Goal: Find specific page/section: Find specific page/section

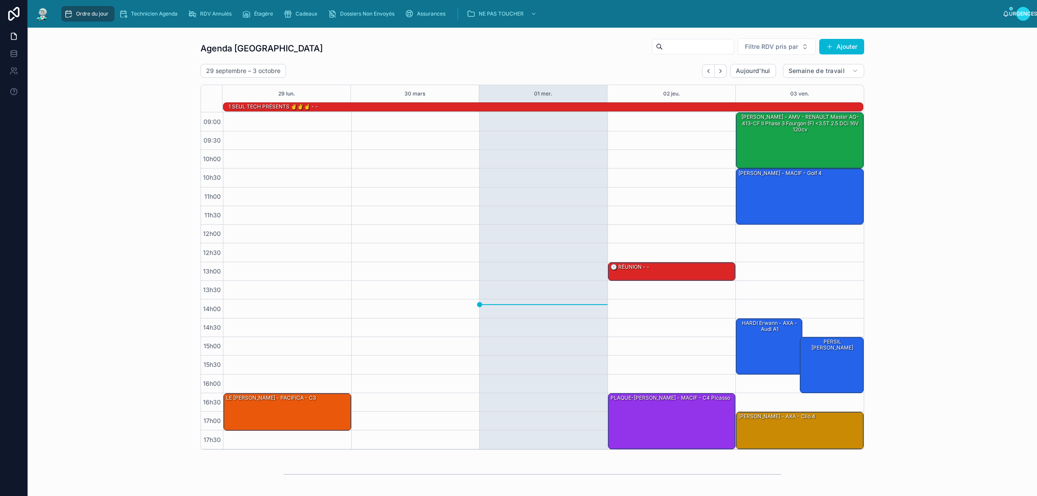
click at [954, 59] on div "Agenda Rennes Filtre RDV pris par Ajouter [DATE] – [DATE] [DATE] Semaine de tra…" at bounding box center [532, 244] width 995 height 419
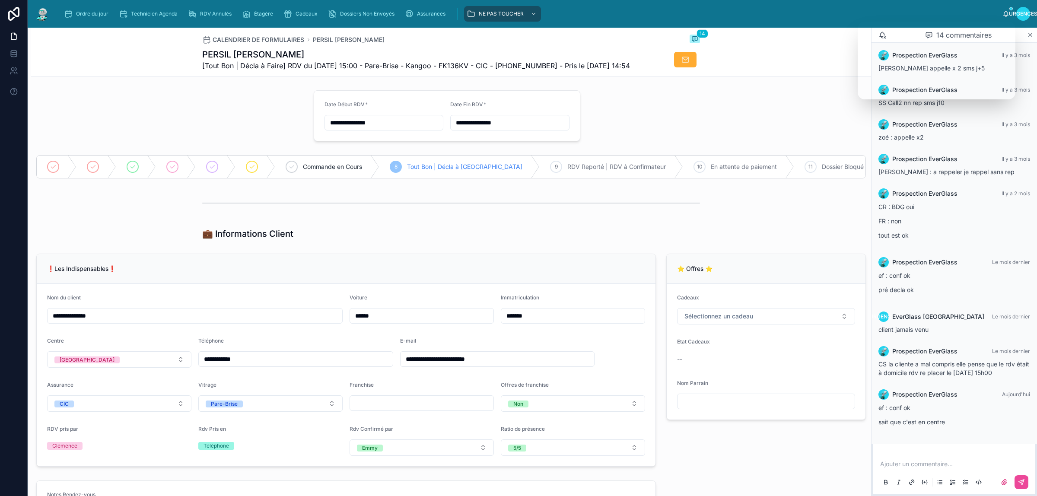
click at [82, 4] on div "Ordre du jour Technicien Agenda RDV Annulés Étagère Cadeaux Dossiers Non Envoyé…" at bounding box center [529, 13] width 945 height 19
click at [85, 5] on div "Ordre du jour Technicien Agenda RDV Annulés Étagère Cadeaux Dossiers Non Envoyé…" at bounding box center [529, 13] width 945 height 19
click at [87, 13] on font "Ordre du jour" at bounding box center [92, 13] width 32 height 6
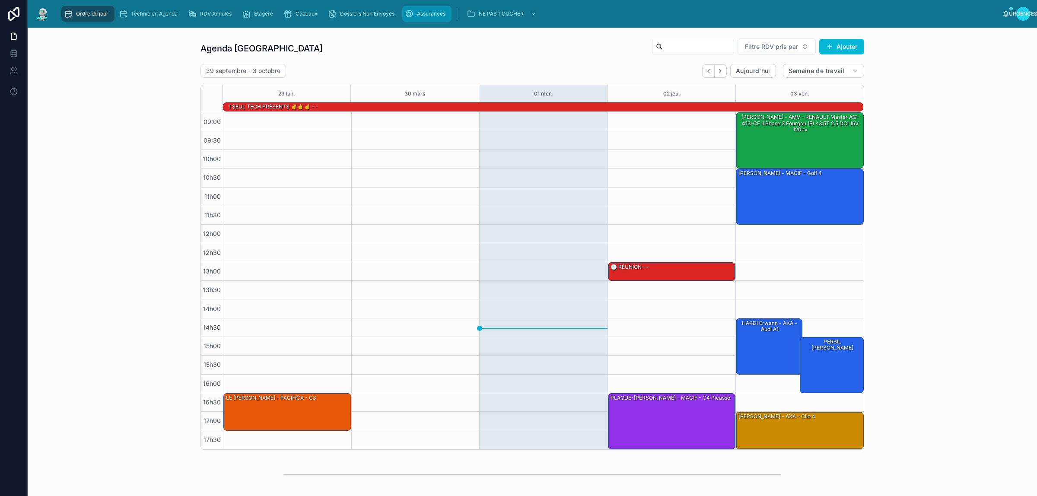
click at [433, 13] on font "Assurances" at bounding box center [431, 13] width 29 height 6
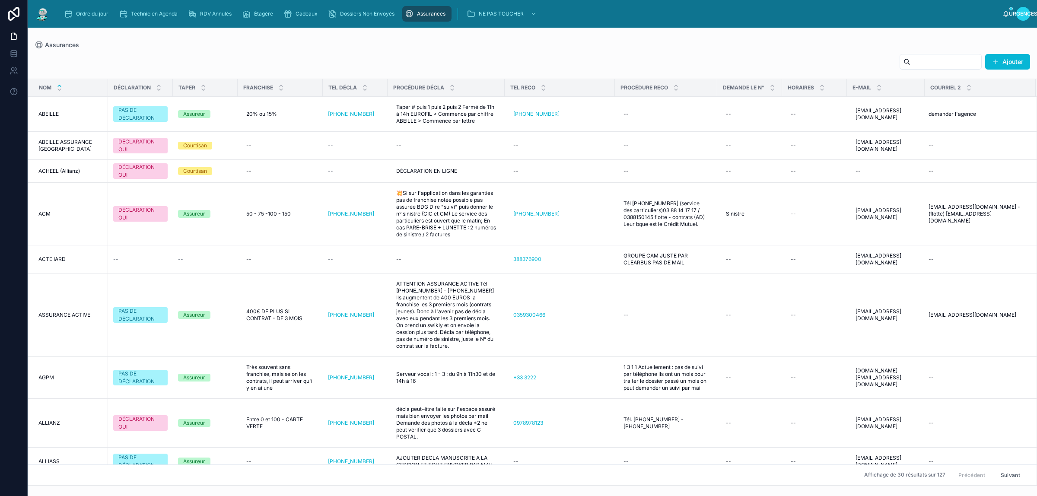
click at [916, 63] on input "text" at bounding box center [945, 62] width 71 height 12
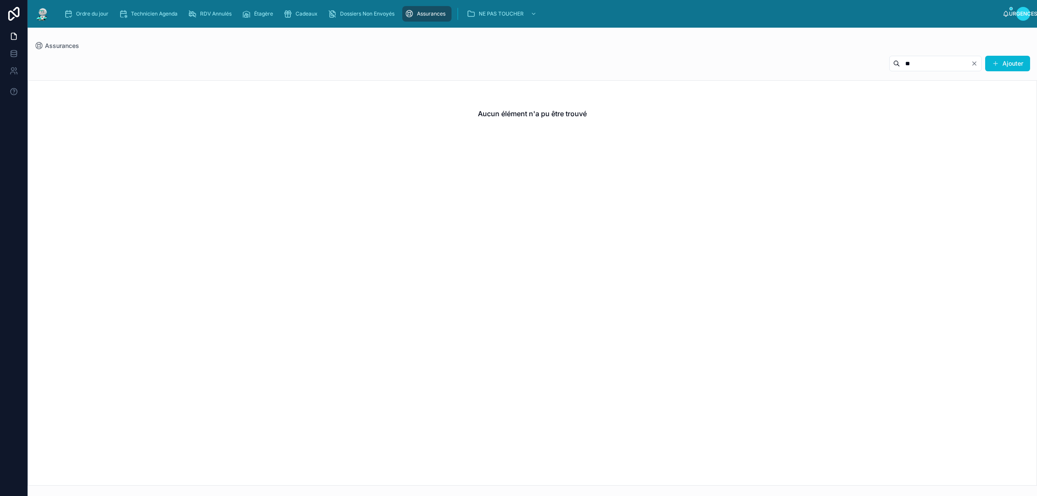
type input "*"
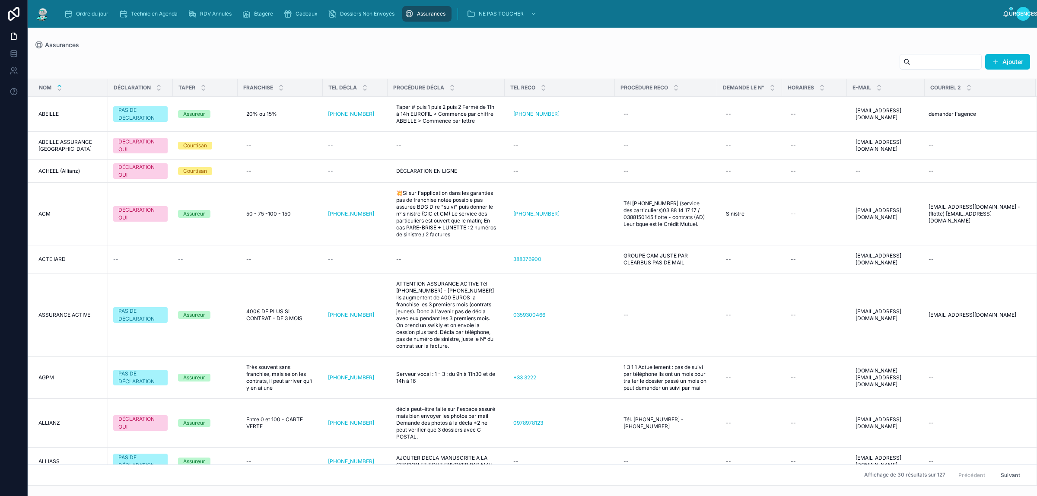
click at [82, 22] on div "Ordre du jour Technicien Agenda RDV Annulés Étagère Cadeaux Dossiers Non Envoyé…" at bounding box center [529, 13] width 945 height 19
click at [85, 19] on div "Ordre du jour" at bounding box center [88, 14] width 48 height 14
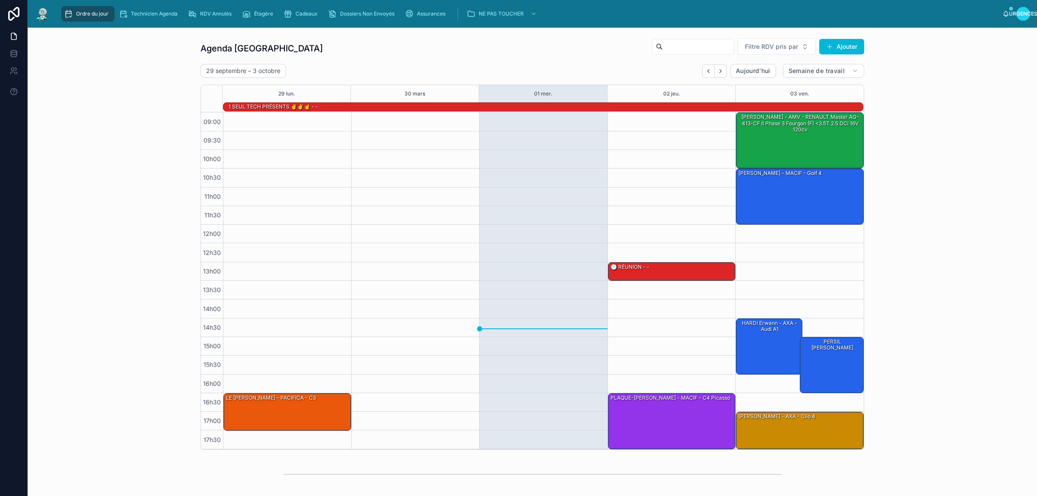
click at [116, 54] on div "Agenda Rennes Filtre RDV pris par Ajouter [DATE] – [DATE] [DATE] Semaine de tra…" at bounding box center [532, 244] width 995 height 419
click at [80, 56] on div "Agenda Rennes Filtre RDV pris par Ajouter [DATE] – [DATE] [DATE] Semaine de tra…" at bounding box center [532, 244] width 995 height 419
